Goal: Navigation & Orientation: Find specific page/section

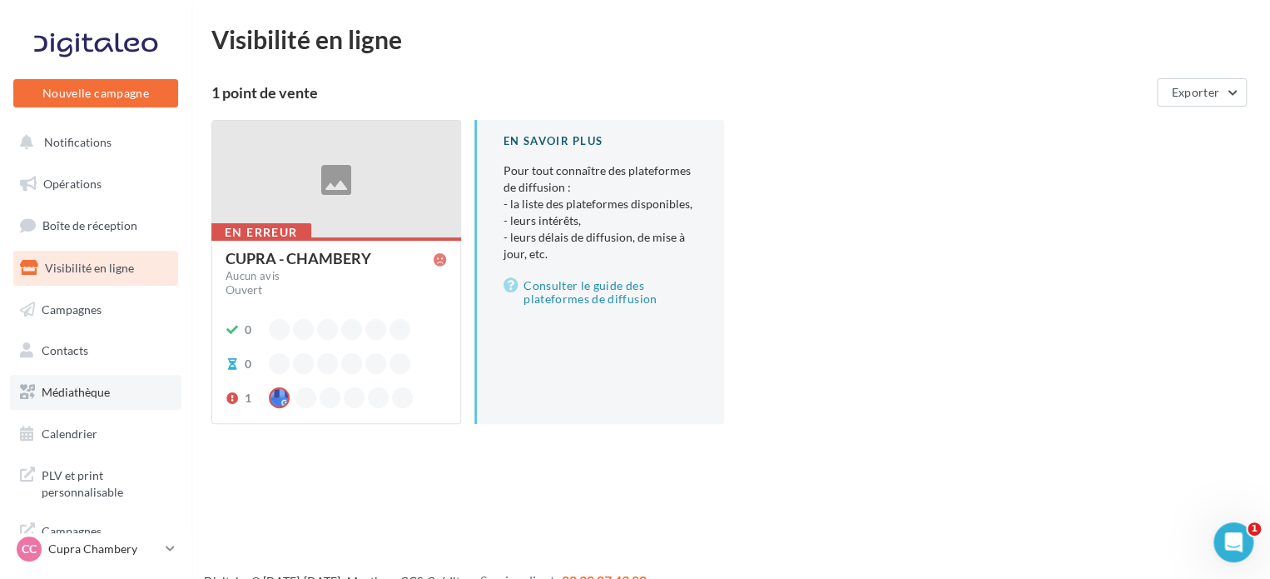
click at [119, 382] on link "Médiathèque" at bounding box center [95, 392] width 171 height 35
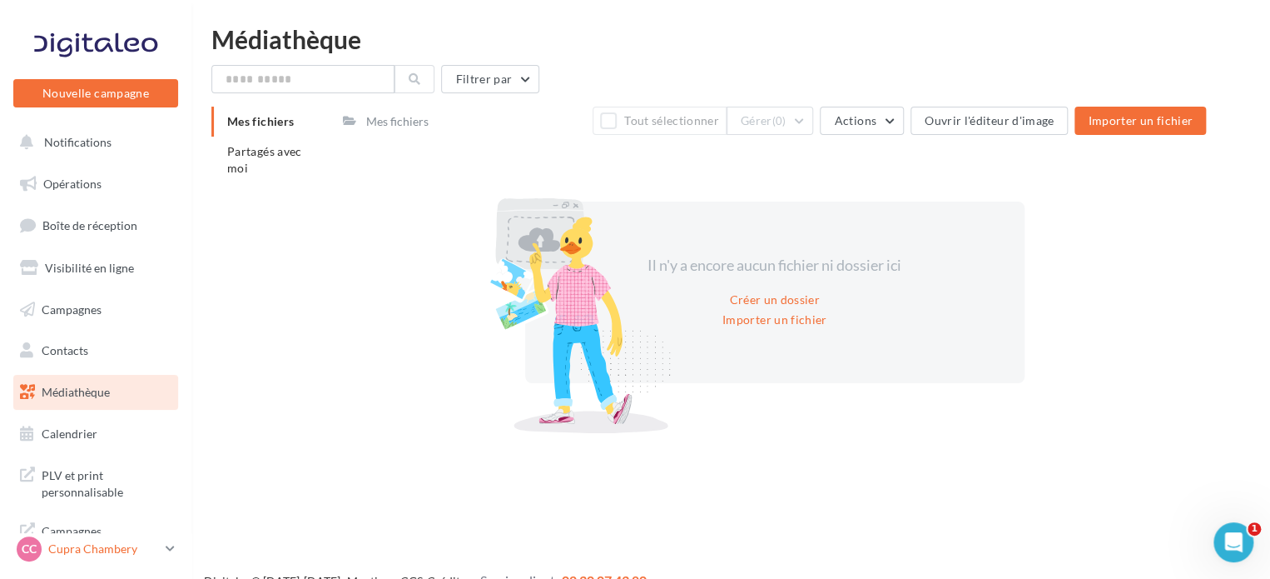
click at [57, 549] on p "Cupra Chambery" at bounding box center [103, 548] width 111 height 17
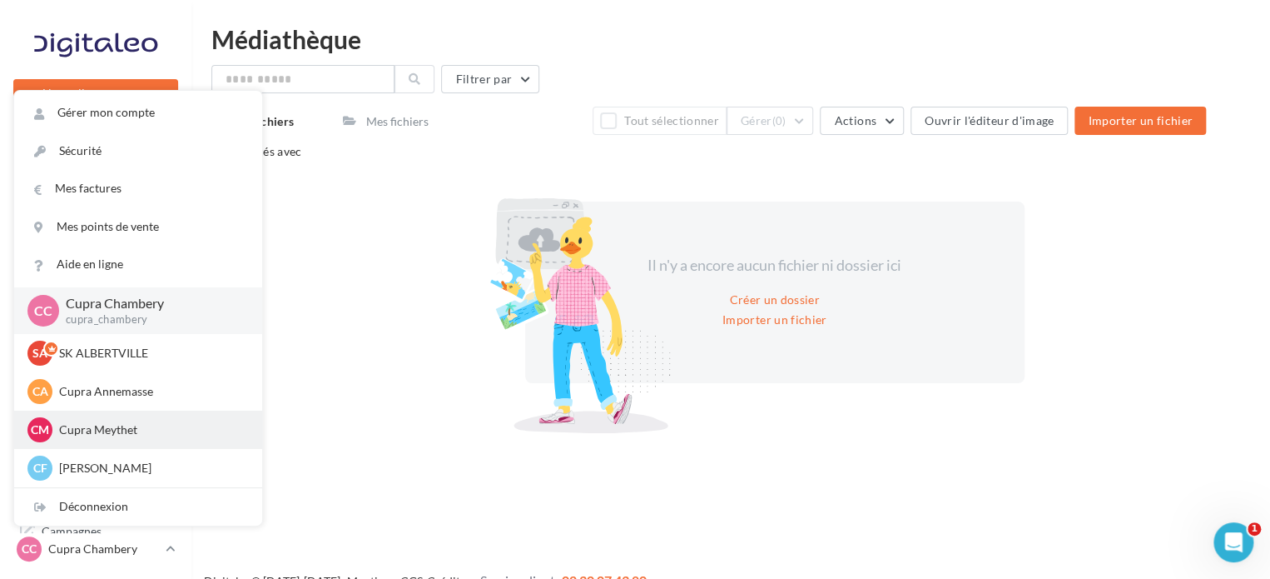
click at [122, 437] on p "Cupra Meythet" at bounding box center [150, 429] width 183 height 17
